Goal: Contribute content: Contribute content

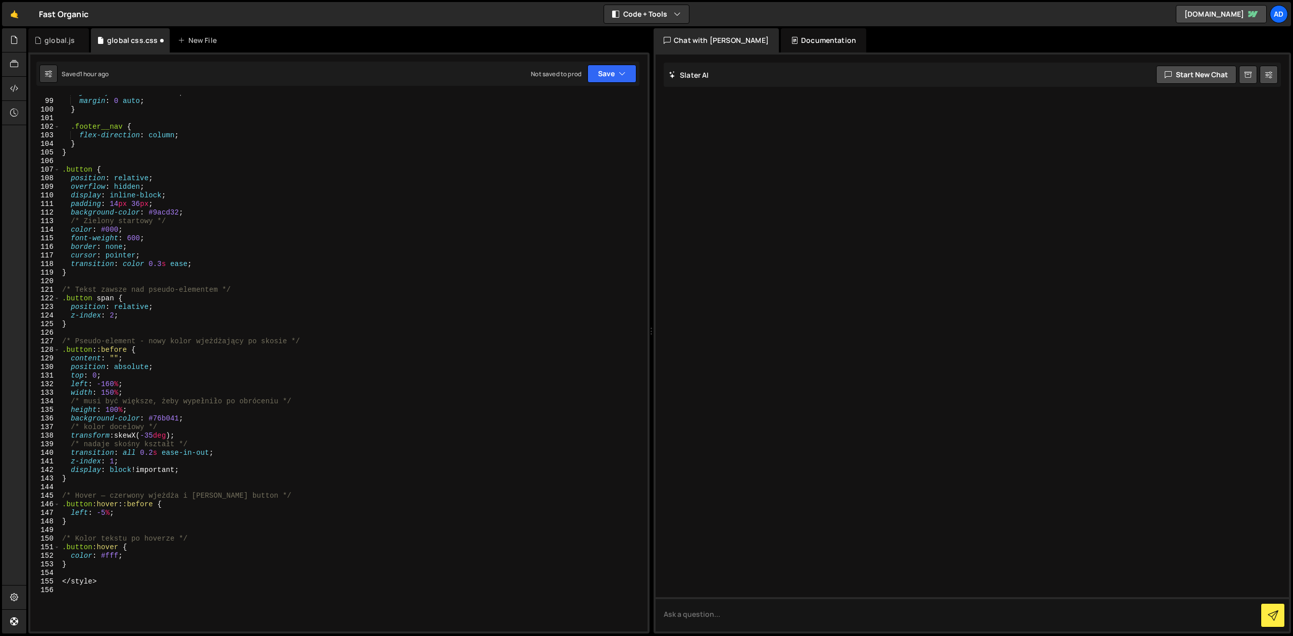
scroll to position [870, 0]
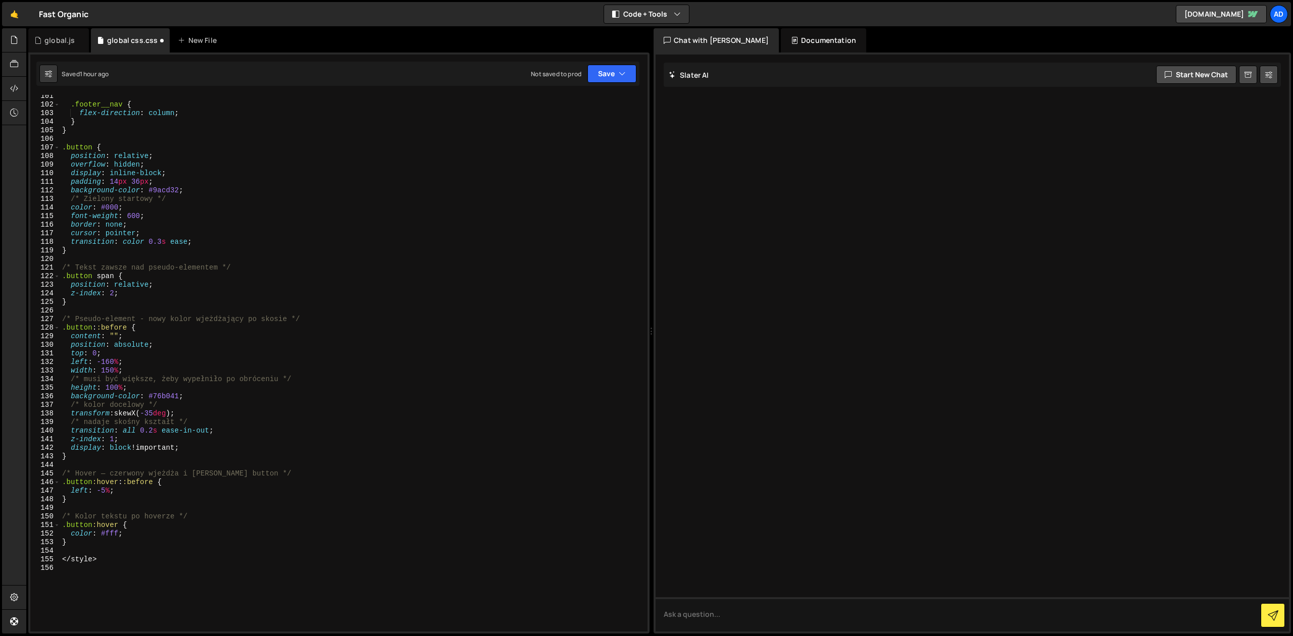
click at [177, 408] on div ".footer__nav { flex-direction : column ; } } .button { position : relative ; ov…" at bounding box center [350, 369] width 580 height 554
click at [368, 32] on div "global.js global css.css New File" at bounding box center [338, 40] width 621 height 24
click at [319, 129] on div ".footer__nav { flex-direction : column ; } } .button { position : relative ; ov…" at bounding box center [350, 369] width 580 height 554
type textarea "@font-face {"
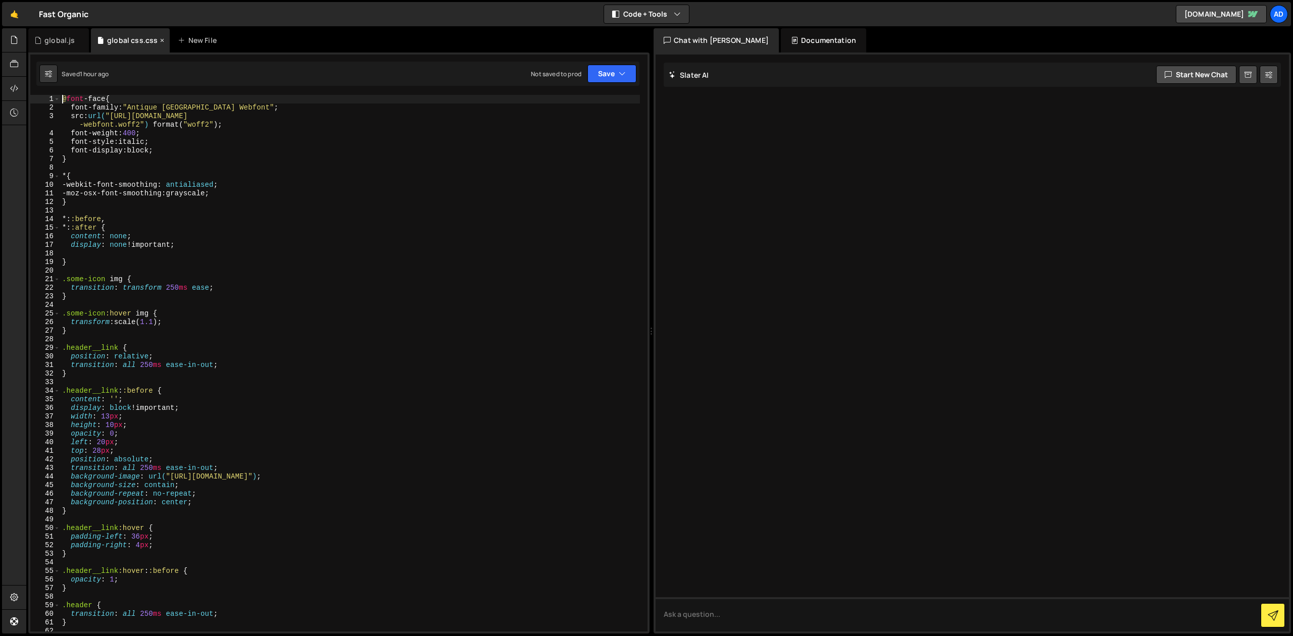
click at [160, 39] on icon at bounding box center [162, 40] width 7 height 10
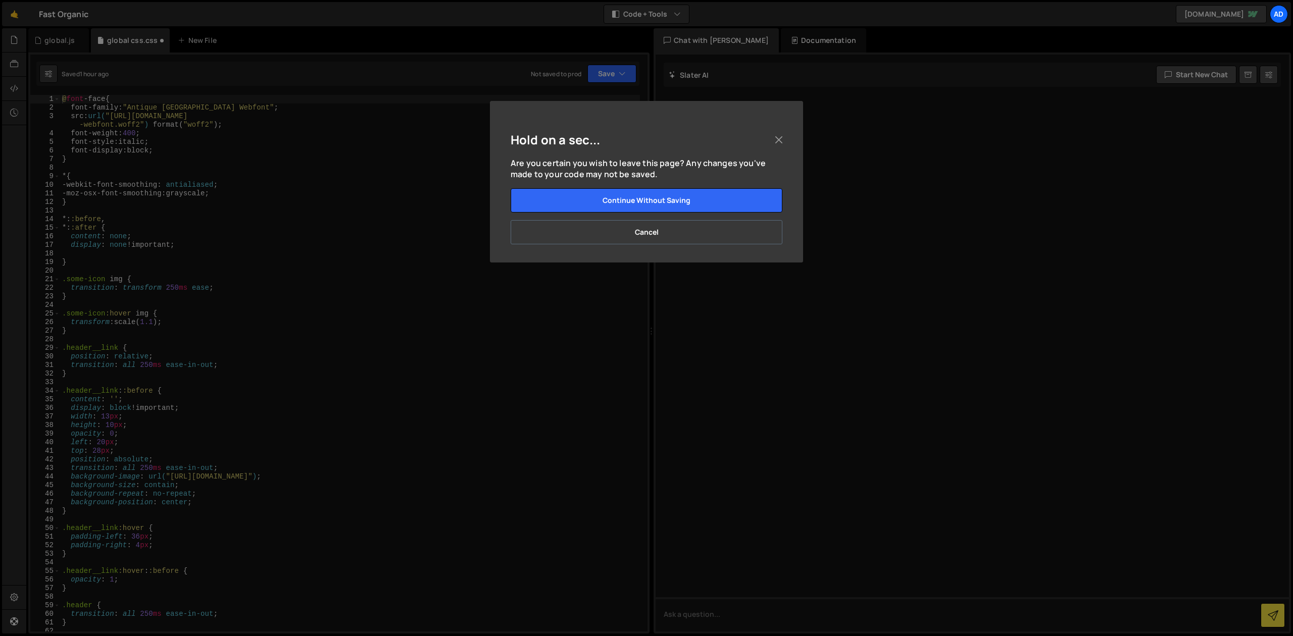
click at [659, 223] on button "Cancel" at bounding box center [646, 232] width 272 height 24
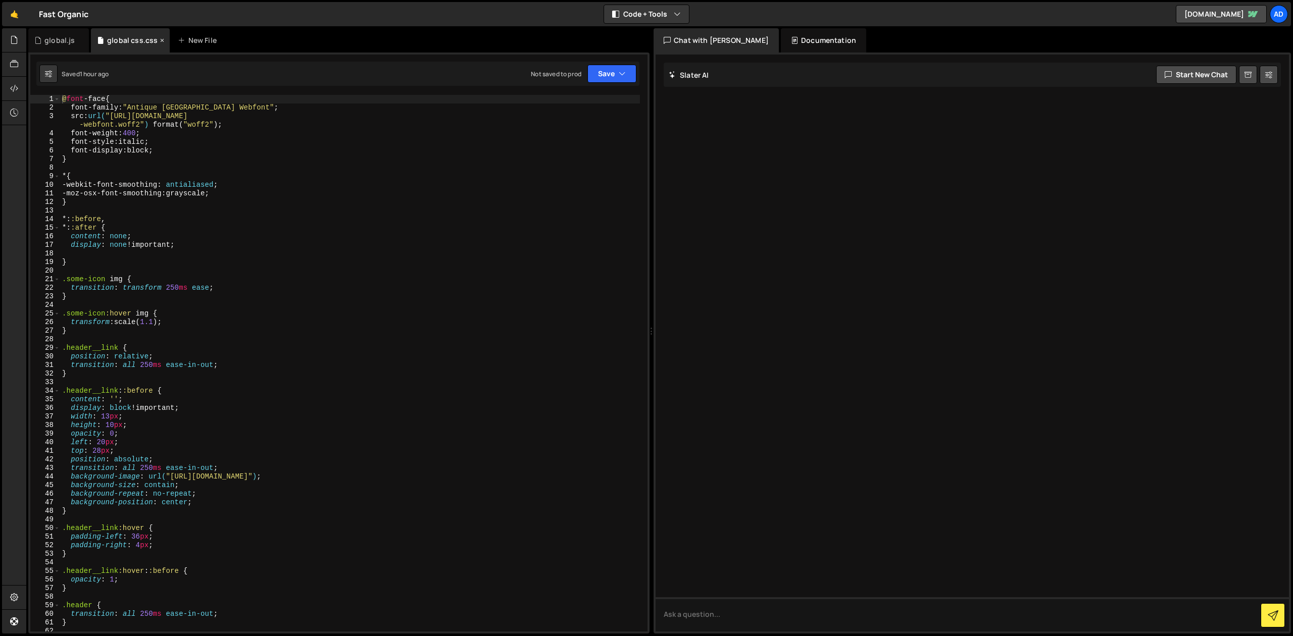
click at [163, 37] on icon at bounding box center [162, 40] width 7 height 10
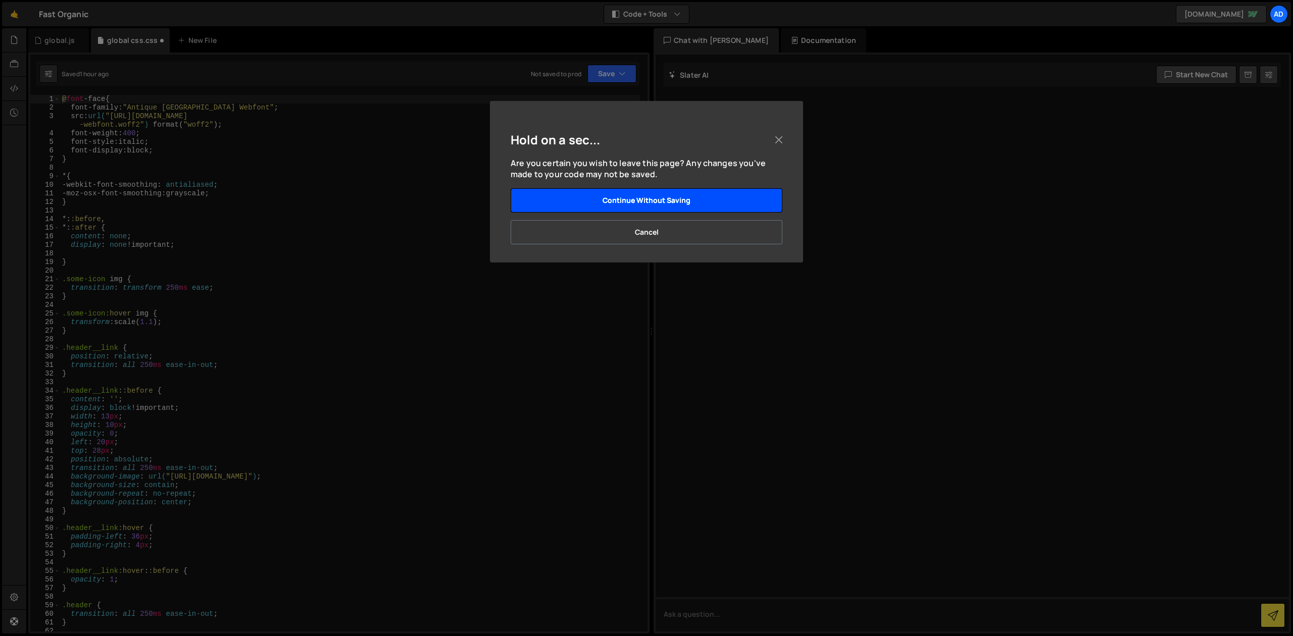
click at [631, 205] on button "Continue without saving" at bounding box center [646, 200] width 272 height 24
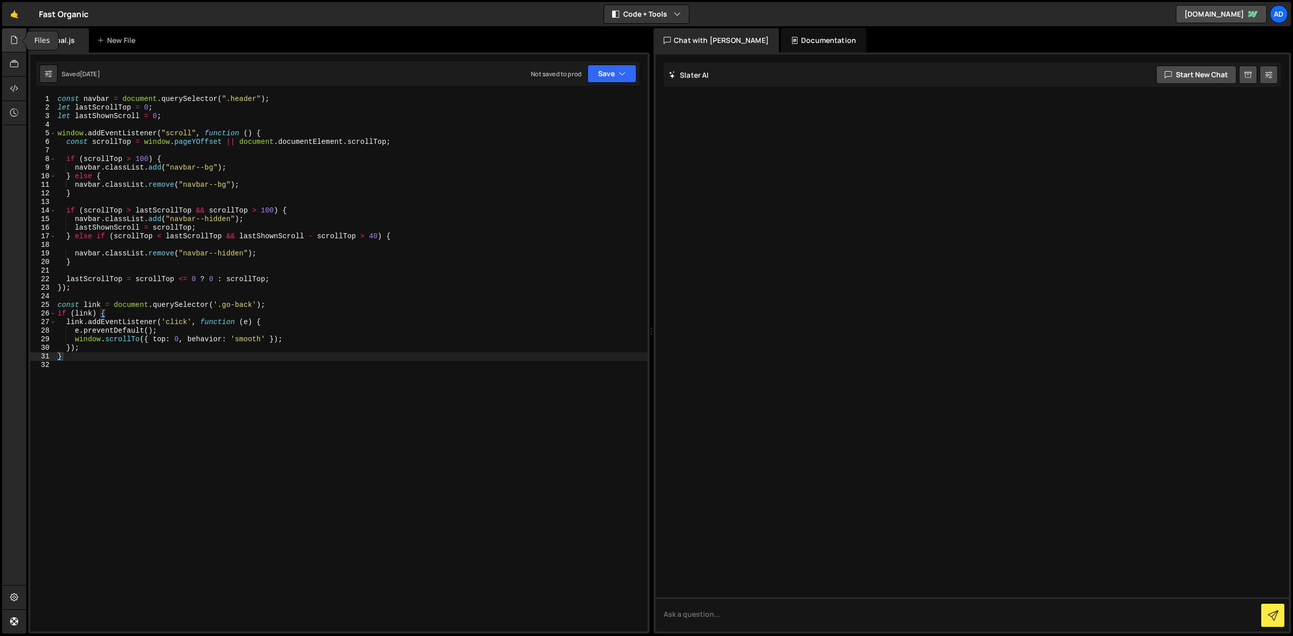
click at [18, 39] on icon at bounding box center [14, 39] width 8 height 11
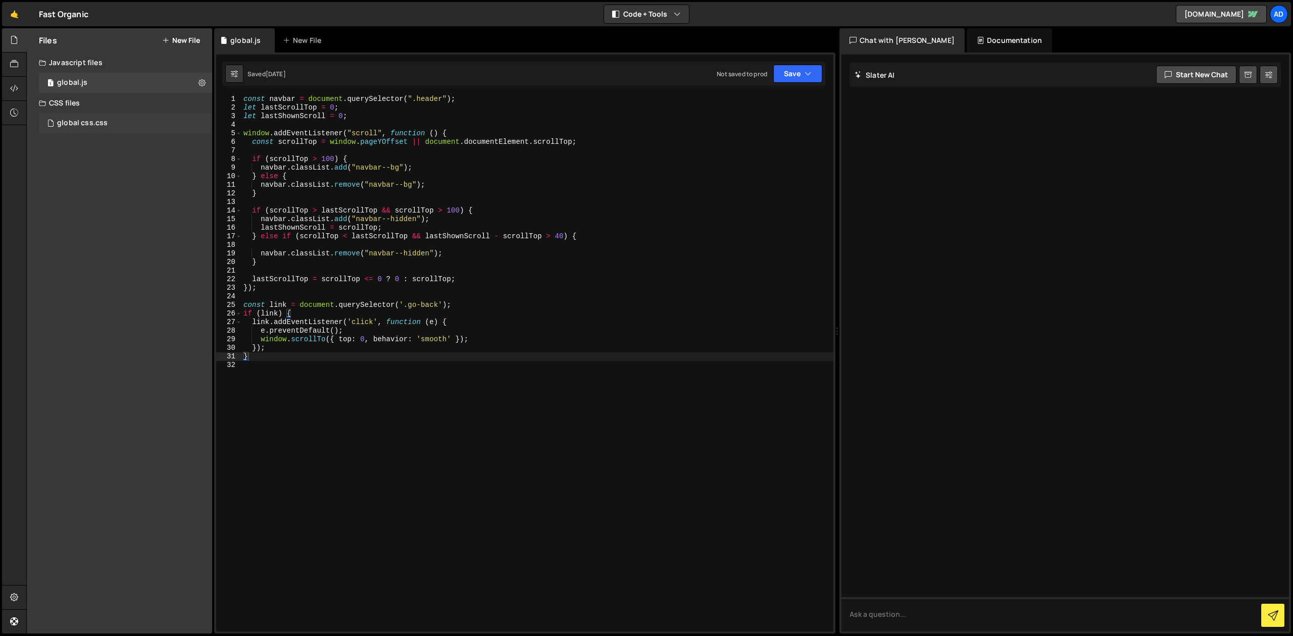
click at [84, 116] on div "global css.css 0" at bounding box center [125, 123] width 173 height 20
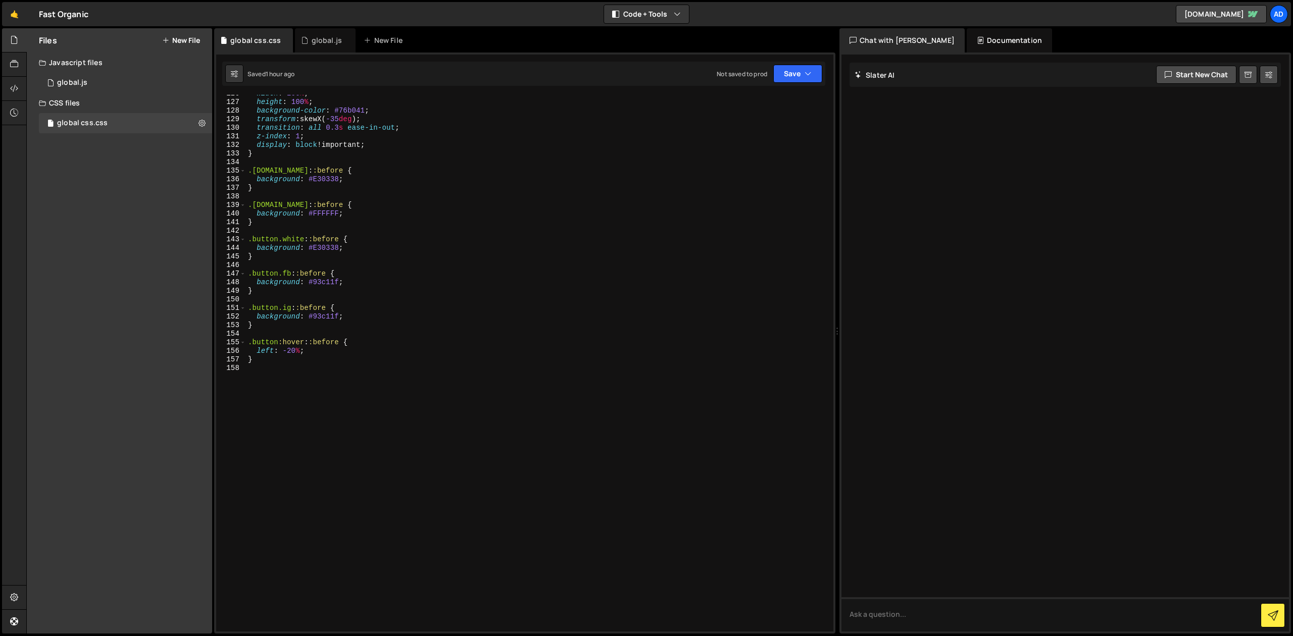
scroll to position [1087, 0]
type textarea "}"
click at [292, 356] on div "width : 200 % ; height : 100 % ; background-color : #76b041 ; transform : skewX…" at bounding box center [536, 366] width 580 height 554
type textarea "."
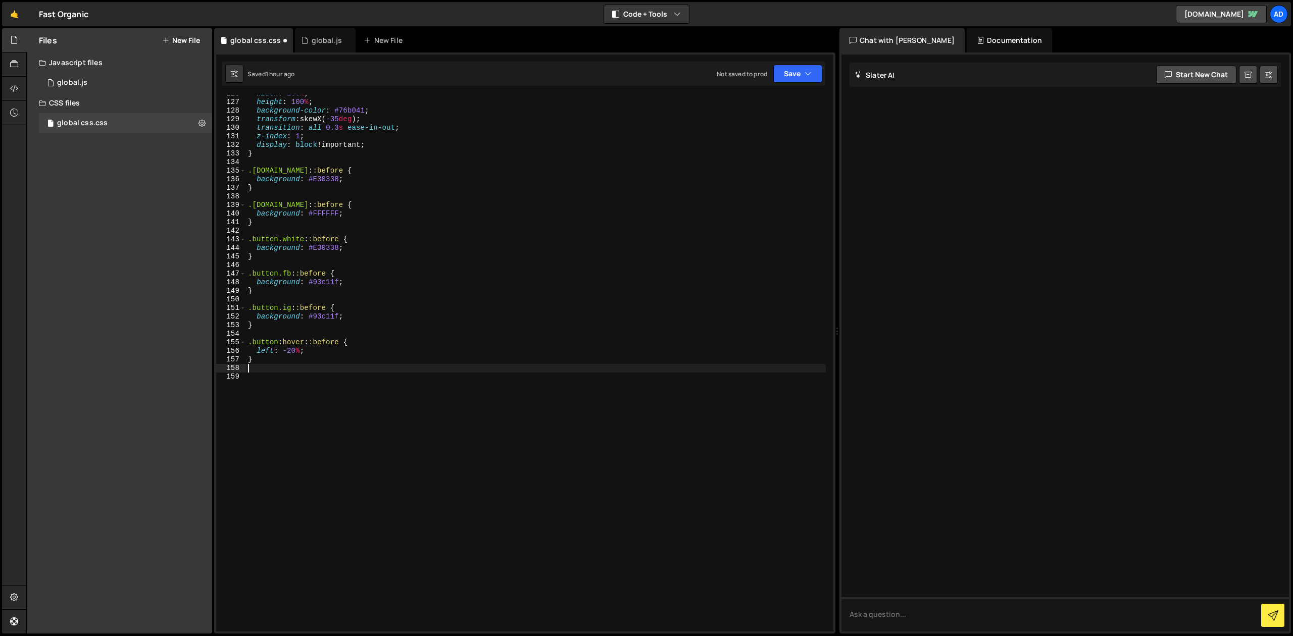
type textarea "}"
click at [330, 333] on div "width : 200 % ; height : 100 % ; background-color : #76b041 ; transform : skewX…" at bounding box center [536, 366] width 580 height 554
click at [333, 306] on div "width : 200 % ; height : 100 % ; background-color : #76b041 ; transform : skewX…" at bounding box center [536, 366] width 580 height 554
type textarea ".button.ig::before {"
click at [319, 44] on div "global.js" at bounding box center [327, 40] width 30 height 10
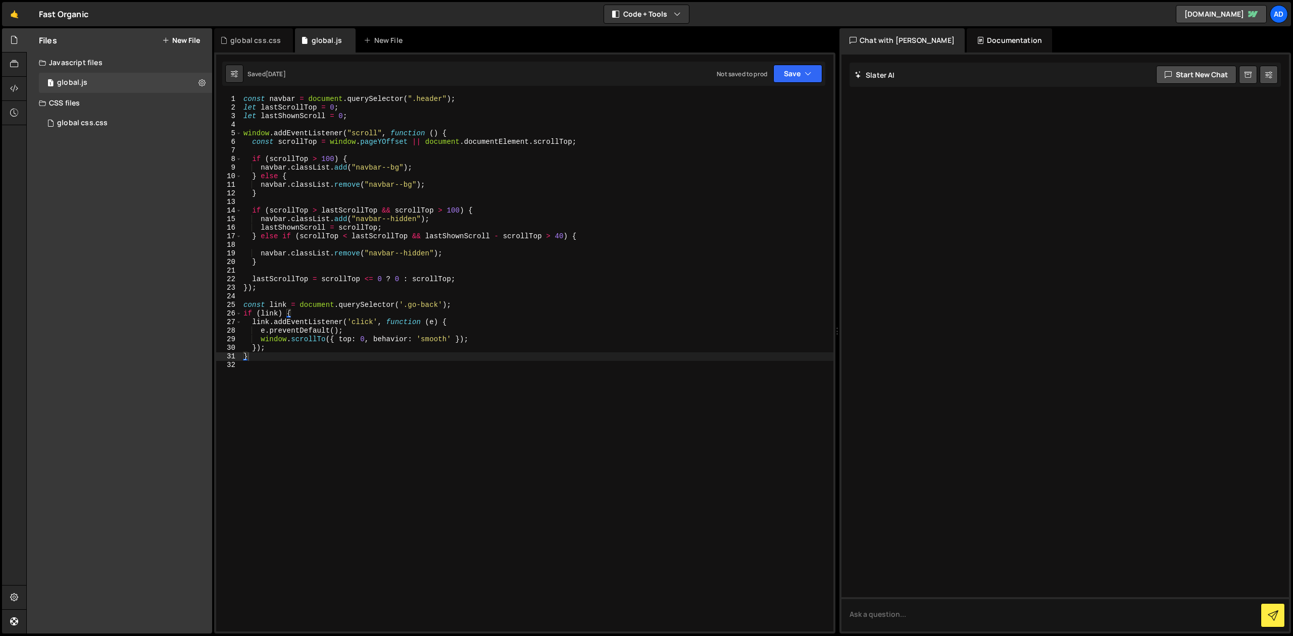
type textarea "}"
click at [268, 358] on div "const navbar = document . querySelector ( ".header" ) ; let lastScrollTop = 0 ;…" at bounding box center [537, 372] width 592 height 554
type textarea "//product card"
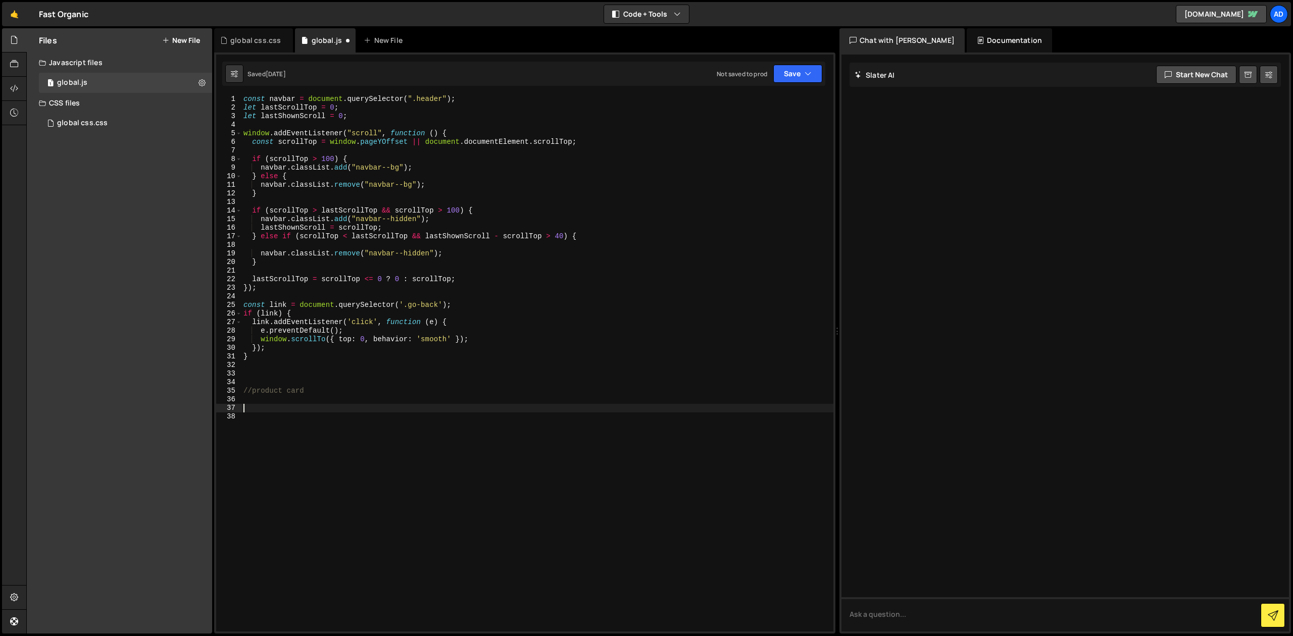
paste textarea "});"
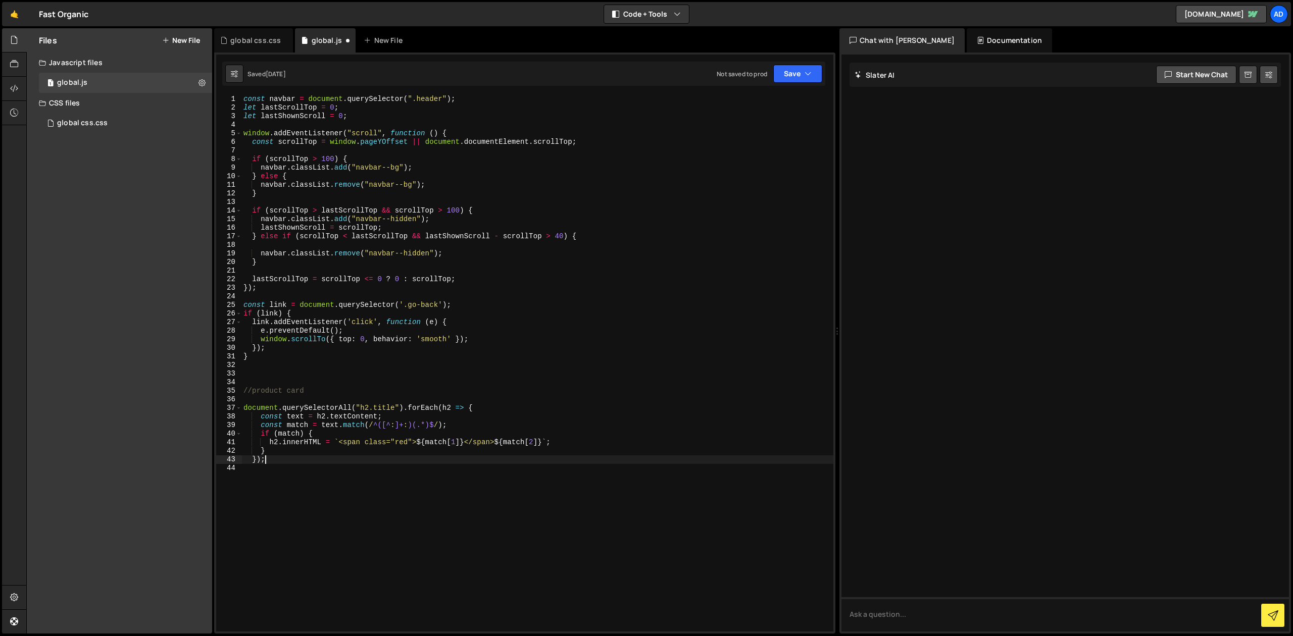
click at [376, 407] on div "const navbar = document . querySelector ( ".header" ) ; let lastScrollTop = 0 ;…" at bounding box center [537, 372] width 592 height 554
click at [388, 441] on div "const navbar = document . querySelector ( ".header" ) ; let lastScrollTop = 0 ;…" at bounding box center [537, 372] width 592 height 554
click at [397, 441] on div "const navbar = document . querySelector ( ".header" ) ; let lastScrollTop = 0 ;…" at bounding box center [537, 372] width 592 height 554
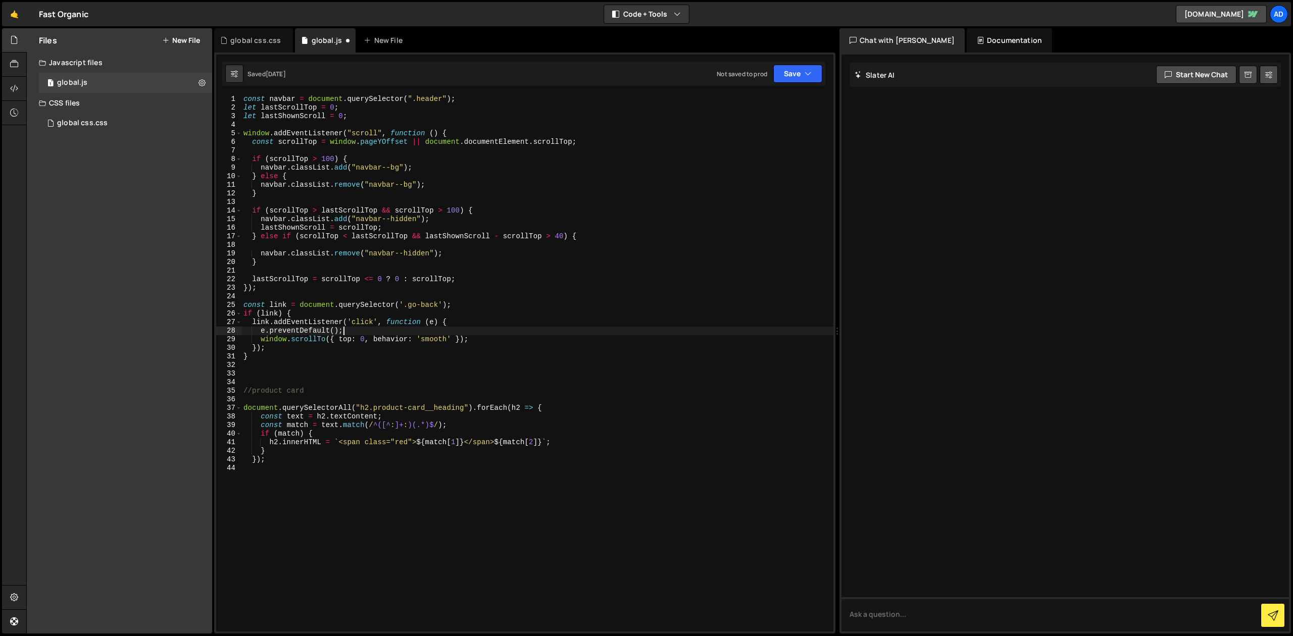
click at [381, 332] on div "const navbar = document . querySelector ( ".header" ) ; let lastScrollTop = 0 ;…" at bounding box center [537, 372] width 592 height 554
click at [371, 283] on div "const navbar = document . querySelector ( ".header" ) ; let lastScrollTop = 0 ;…" at bounding box center [537, 372] width 592 height 554
click at [304, 437] on div "const navbar = document . querySelector ( ".header" ) ; let lastScrollTop = 0 ;…" at bounding box center [537, 372] width 592 height 554
click at [439, 435] on div "const navbar = document . querySelector ( ".header" ) ; let lastScrollTop = 0 ;…" at bounding box center [537, 372] width 592 height 554
click at [537, 432] on div "const navbar = document . querySelector ( ".header" ) ; let lastScrollTop = 0 ;…" at bounding box center [537, 372] width 592 height 554
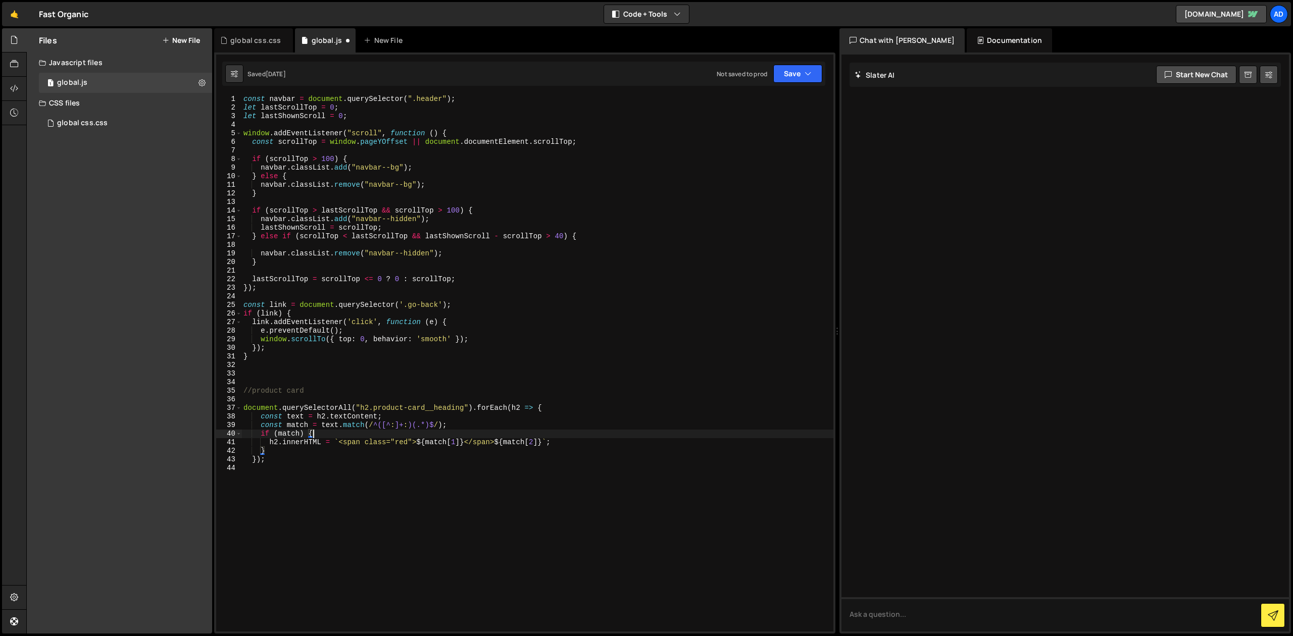
click at [575, 442] on div "const navbar = document . querySelector ( ".header" ) ; let lastScrollTop = 0 ;…" at bounding box center [537, 372] width 592 height 554
click at [456, 424] on div "const navbar = document . querySelector ( ".header" ) ; let lastScrollTop = 0 ;…" at bounding box center [537, 372] width 592 height 554
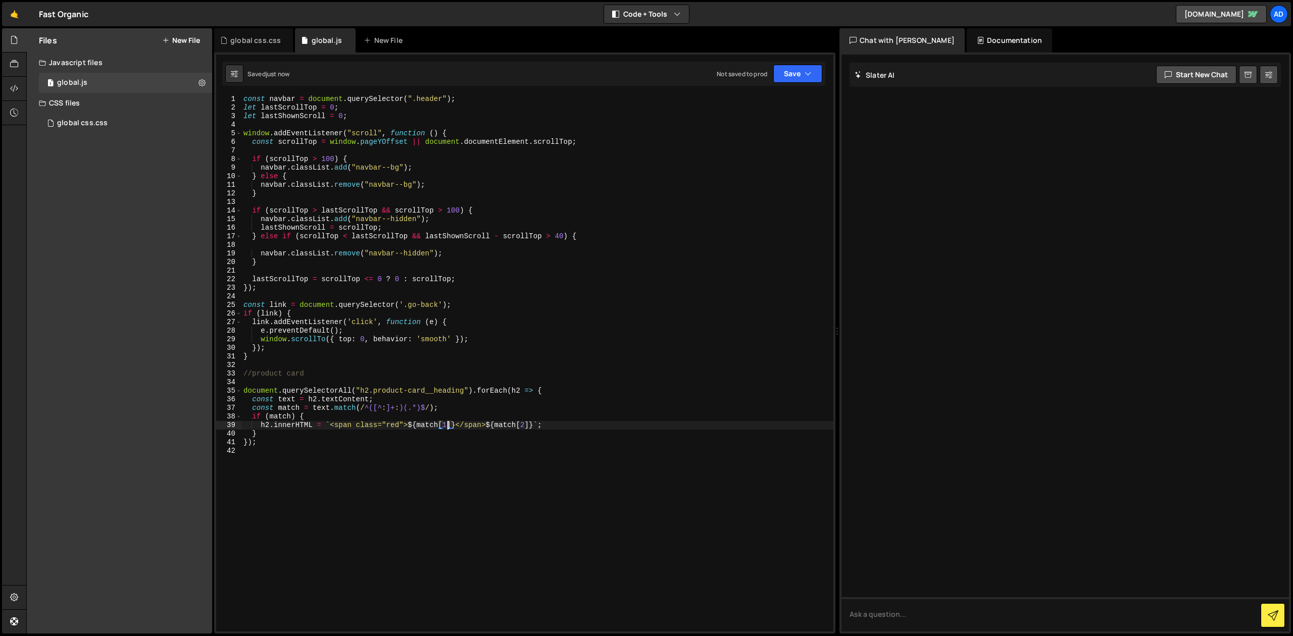
type textarea "h2.innerHTML = `<span class="red">${match[1]}</span>${match[2]}`;"
click at [251, 38] on div "global css.css" at bounding box center [255, 40] width 50 height 10
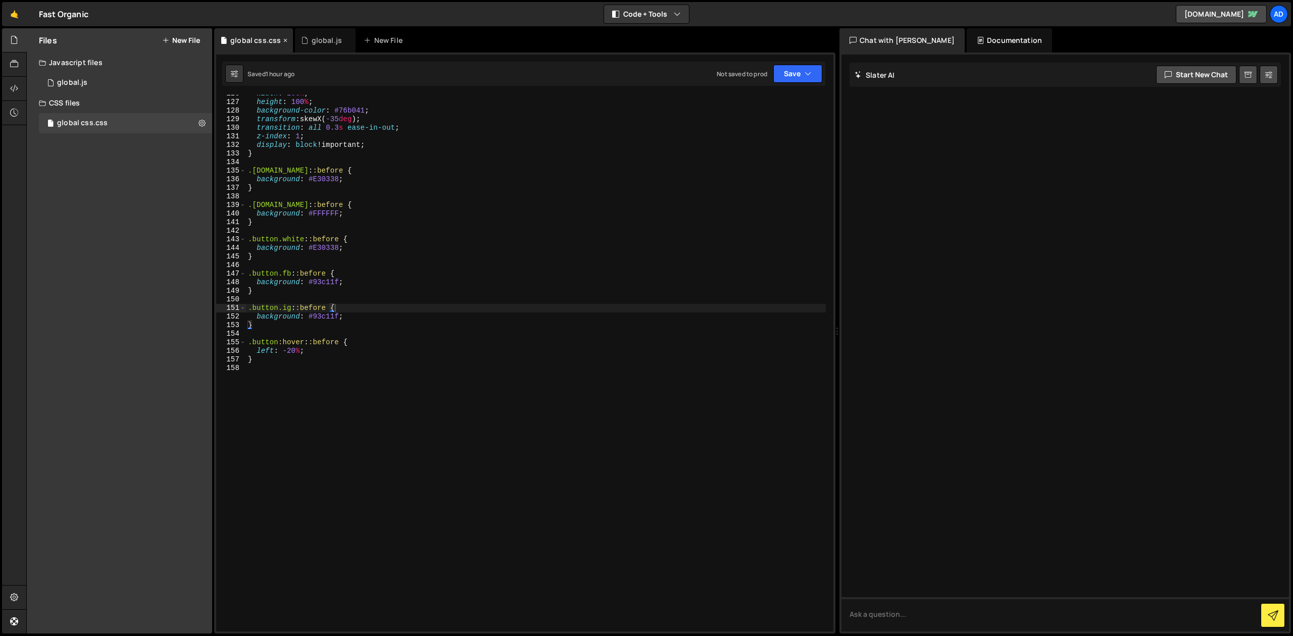
scroll to position [1087, 0]
type textarea "}"
click at [290, 356] on div "width : 200 % ; height : 100 % ; background-color : #76b041 ; transform : skewX…" at bounding box center [536, 366] width 580 height 554
type textarea ".red {}"
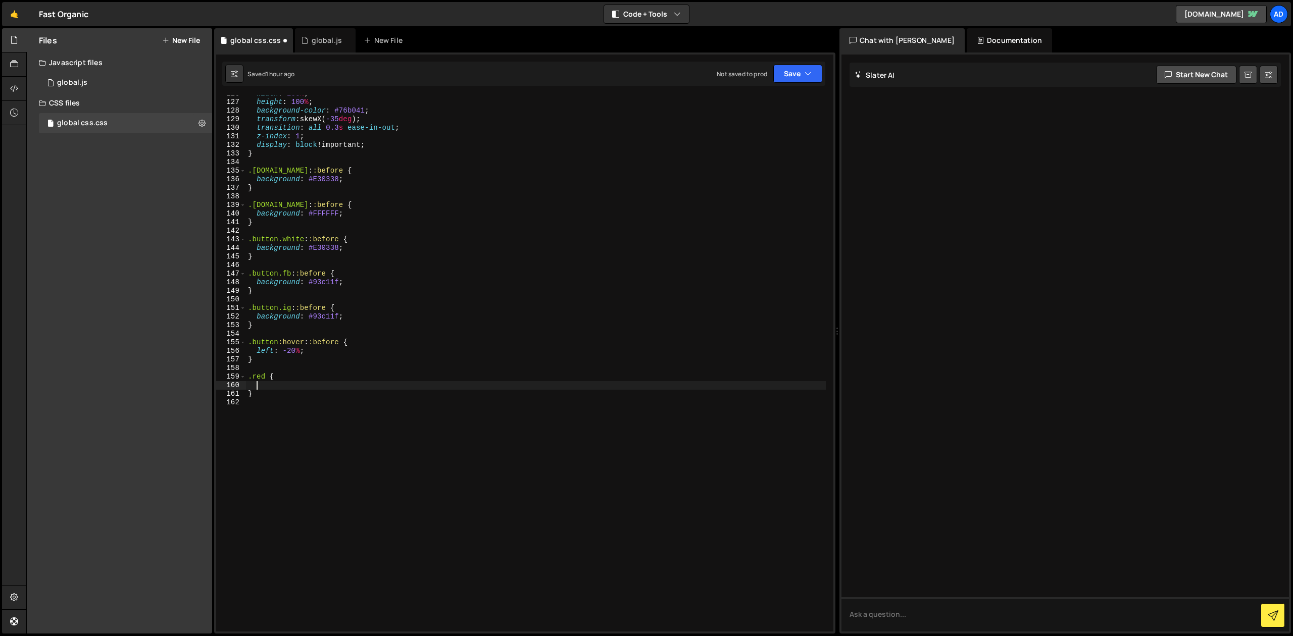
scroll to position [0, 1]
paste textarea "E30338"
click at [257, 384] on div "width : 200 % ; height : 100 % ; background-color : #76b041 ; transform : skewX…" at bounding box center [536, 366] width 580 height 554
type textarea "color: #E30338;"
